Goal: Information Seeking & Learning: Learn about a topic

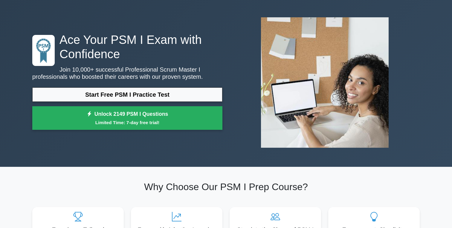
scroll to position [22, 0]
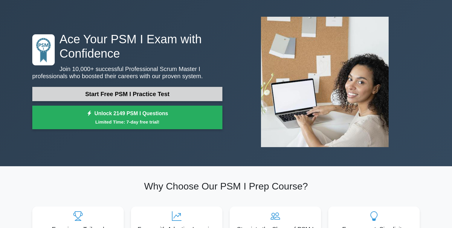
click at [153, 97] on link "Start Free PSM I Practice Test" at bounding box center [127, 94] width 190 height 14
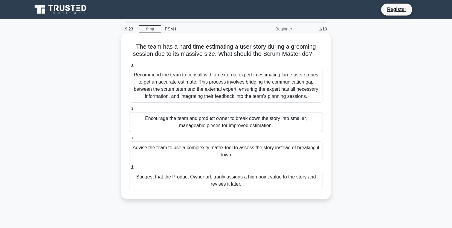
click at [203, 122] on div "Encourage the team and product owner to break down the story into smaller, mana…" at bounding box center [226, 122] width 194 height 20
click at [129, 111] on input "b. Encourage the team and product owner to break down the story into smaller, m…" at bounding box center [129, 109] width 0 height 4
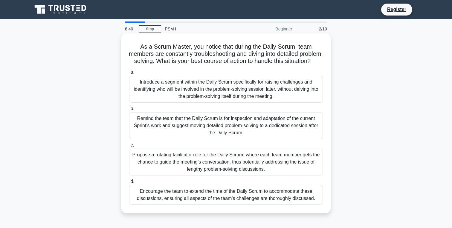
click at [195, 130] on div "Remind the team that the Daily Scrum is for inspection and adaptation of the cu…" at bounding box center [226, 125] width 194 height 27
click at [129, 111] on input "b. Remind the team that the Daily Scrum is for inspection and adaptation of the…" at bounding box center [129, 109] width 0 height 4
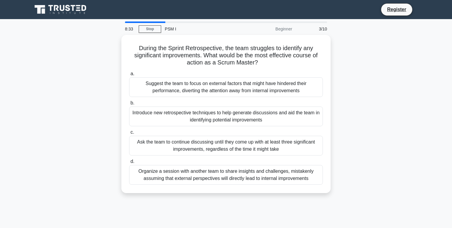
click at [153, 22] on div at bounding box center [145, 22] width 40 height 1
click at [145, 22] on div at bounding box center [145, 22] width 40 height 1
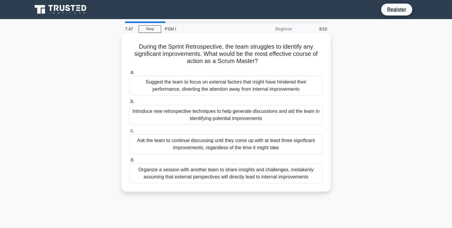
click at [182, 110] on div "Introduce new retrospective techniques to help generate discussions and aid the…" at bounding box center [226, 115] width 194 height 20
click at [129, 104] on input "b. Introduce new retrospective techniques to help generate discussions and aid …" at bounding box center [129, 102] width 0 height 4
